Goal: Check status: Check status

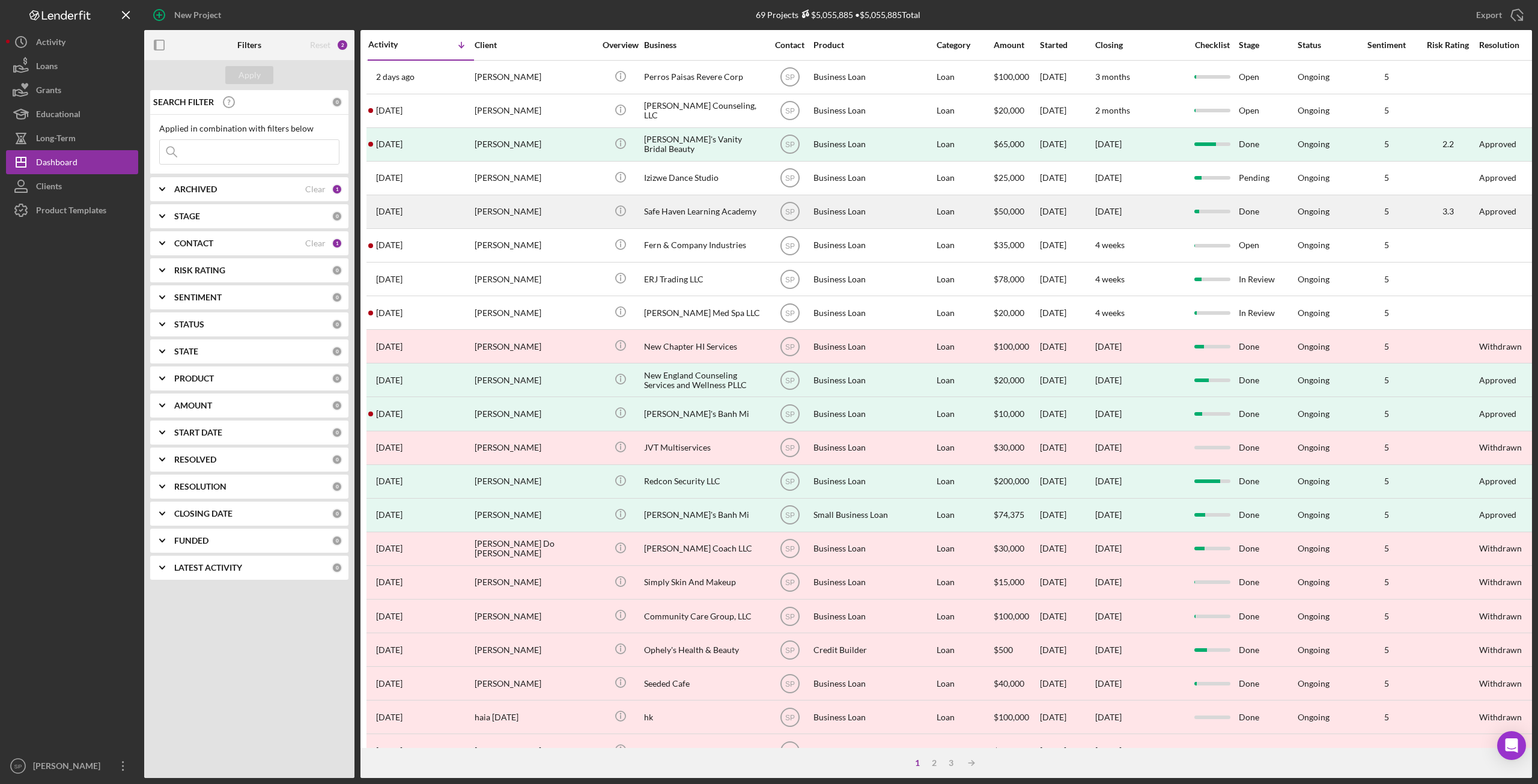
click at [526, 212] on div "[PERSON_NAME]" at bounding box center [535, 211] width 120 height 32
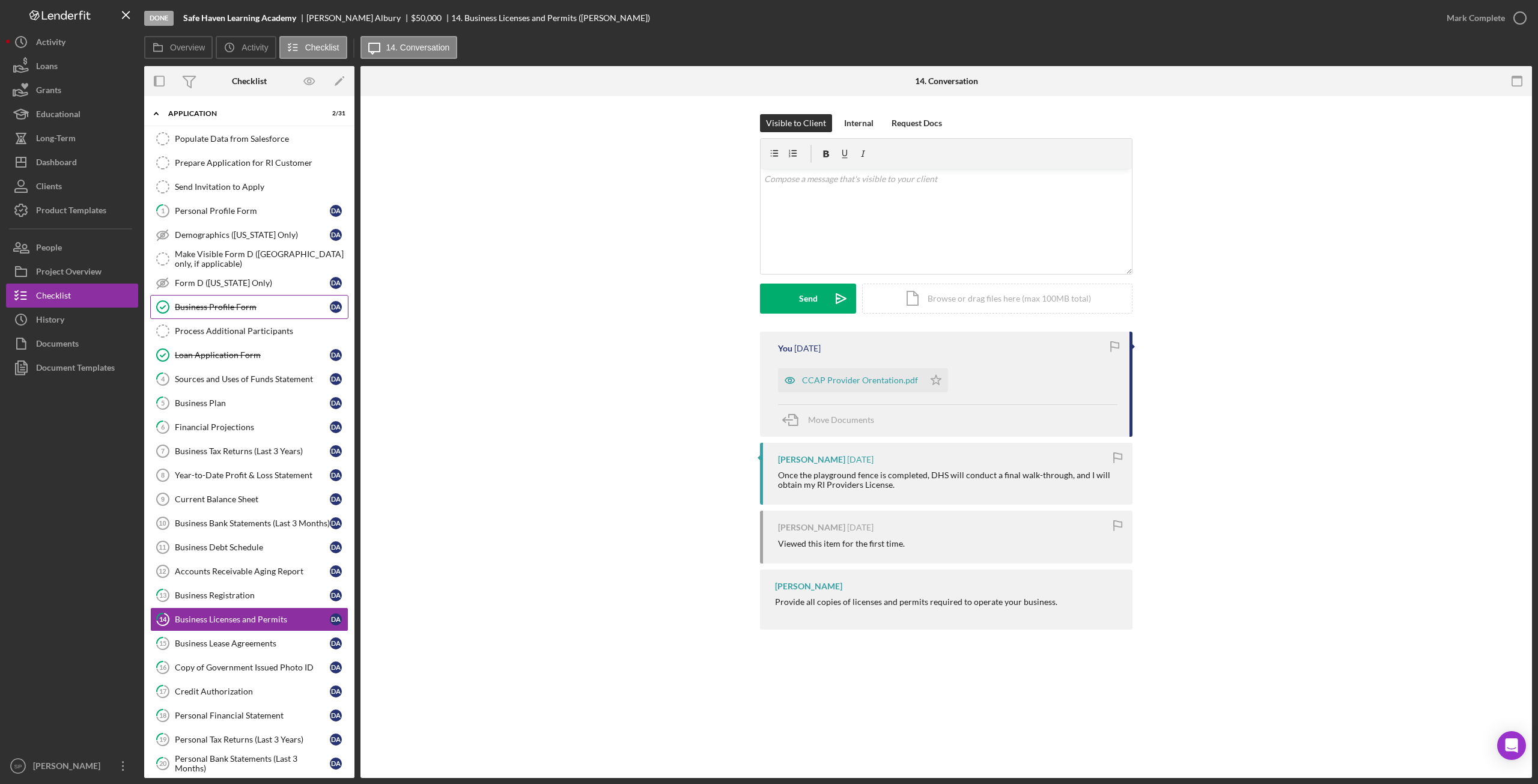
click at [203, 302] on div "Business Profile Form" at bounding box center [252, 307] width 155 height 10
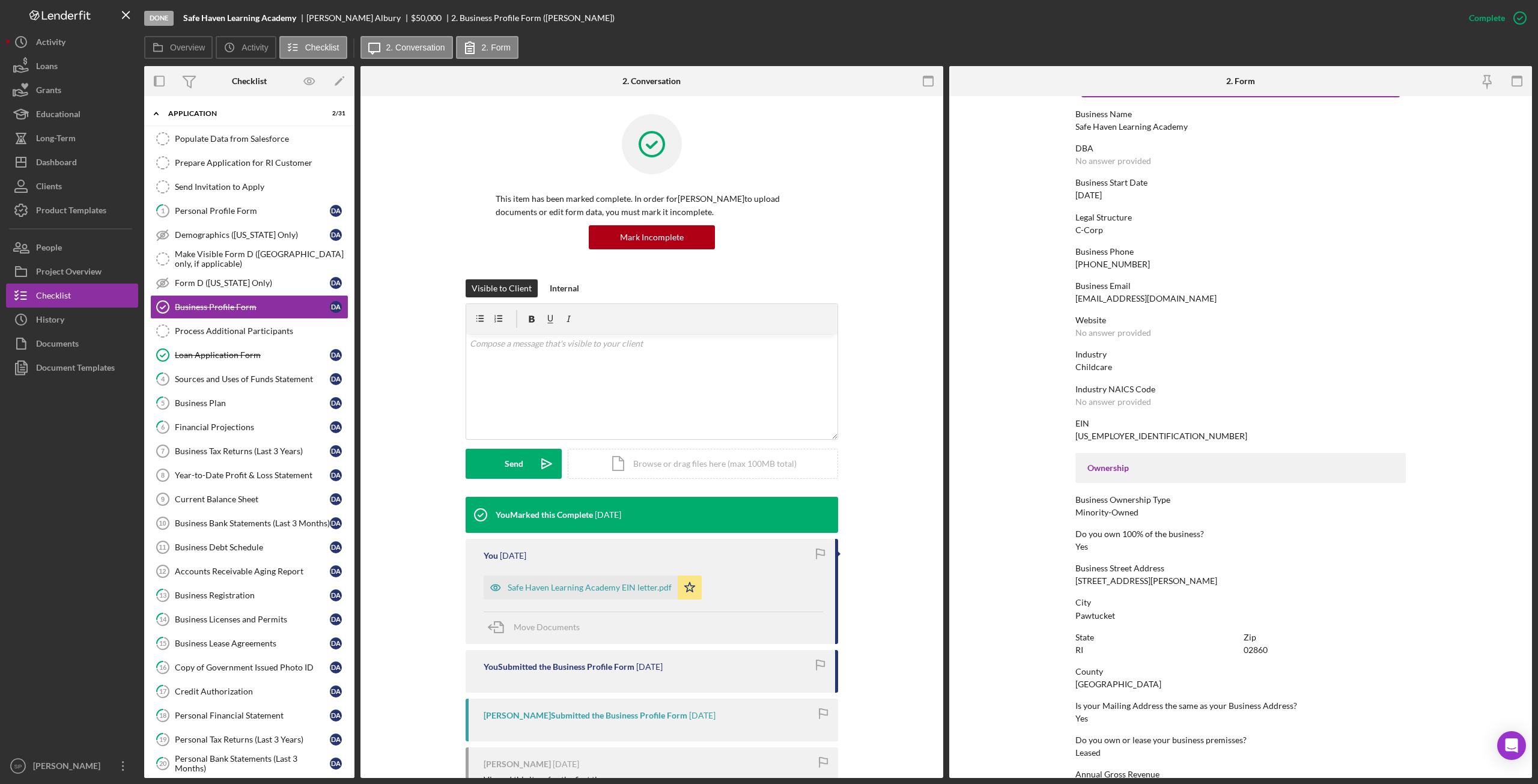
scroll to position [43, 0]
